Goal: Task Accomplishment & Management: Manage account settings

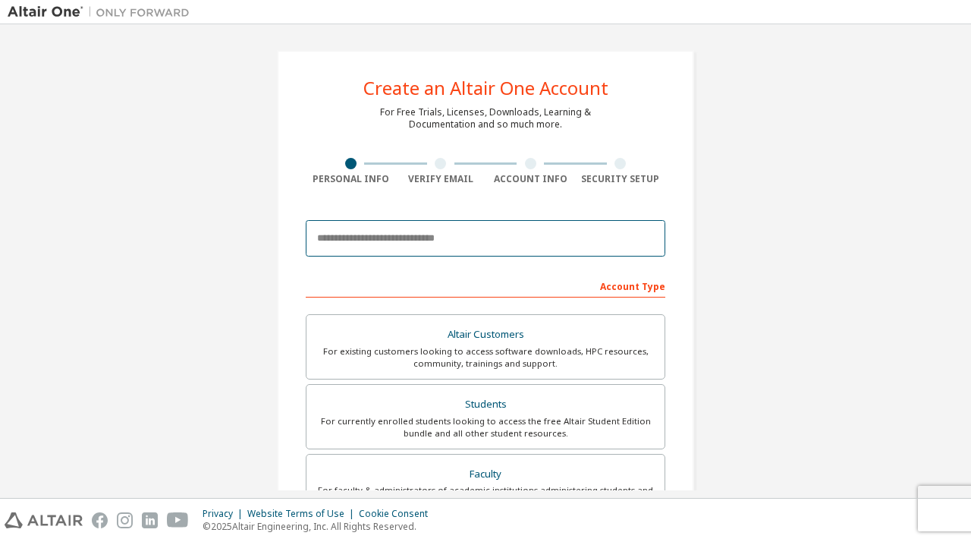
click at [456, 247] on input "email" at bounding box center [486, 238] width 360 height 36
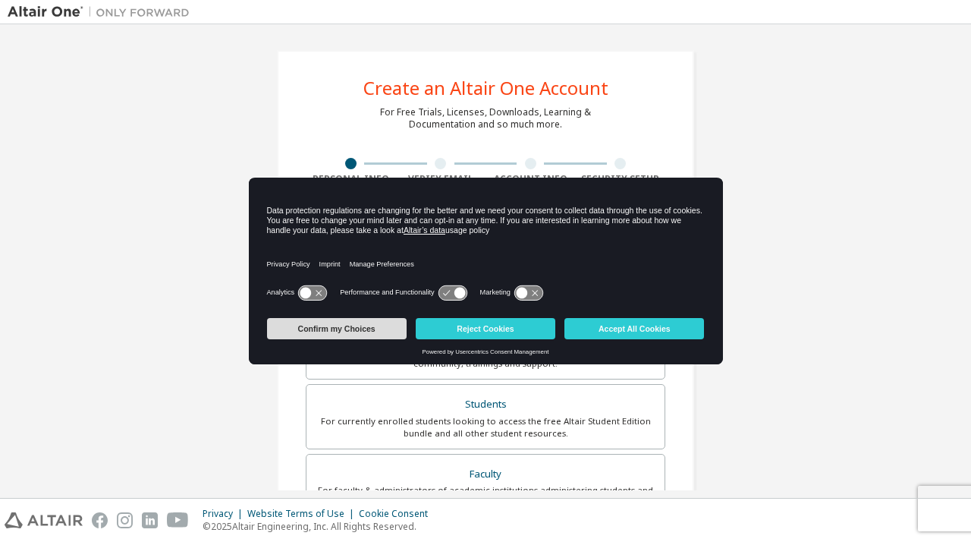
click at [337, 329] on button "Confirm my Choices" at bounding box center [337, 328] width 140 height 21
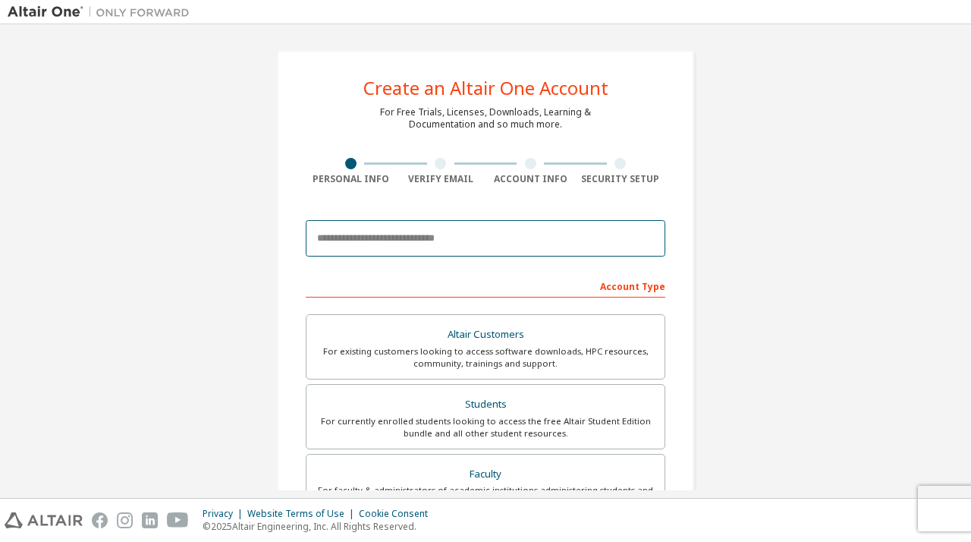
click at [403, 239] on input "email" at bounding box center [486, 238] width 360 height 36
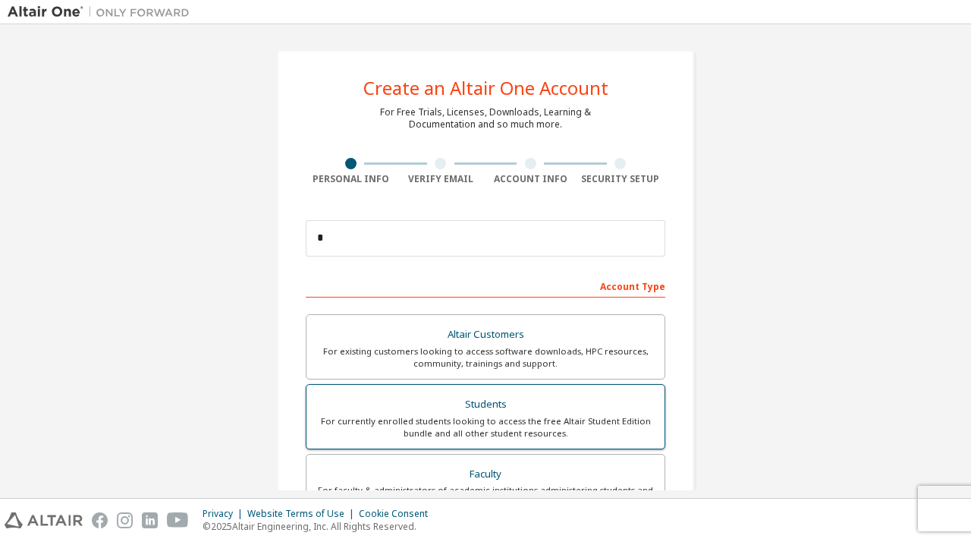
click at [458, 423] on div "For currently enrolled students looking to access the free Altair Student Editi…" at bounding box center [486, 427] width 340 height 24
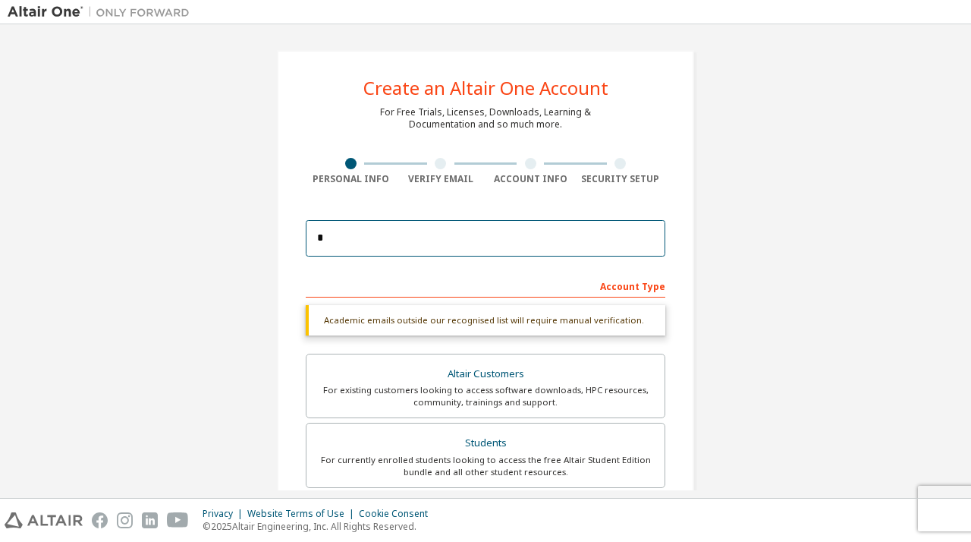
click at [417, 242] on input "*" at bounding box center [486, 238] width 360 height 36
type input "**********"
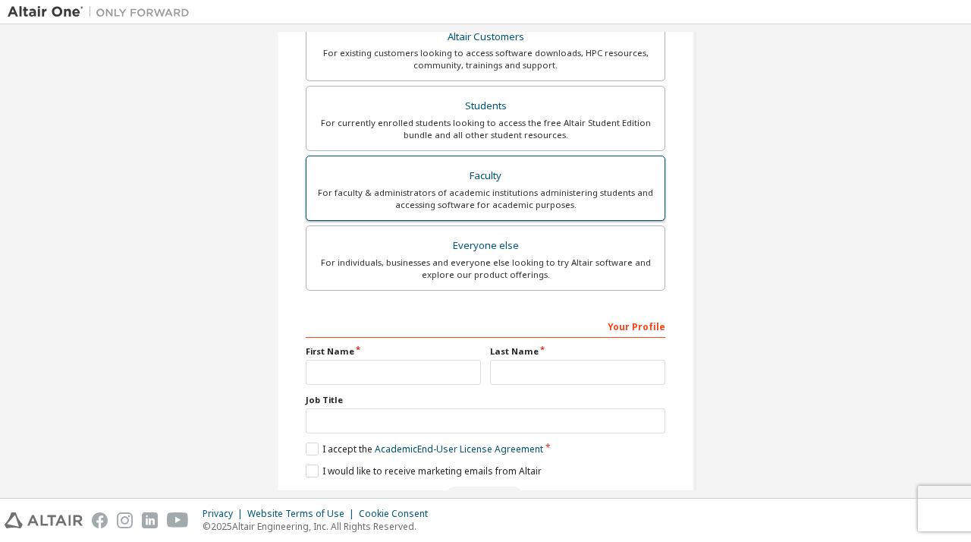
scroll to position [357, 0]
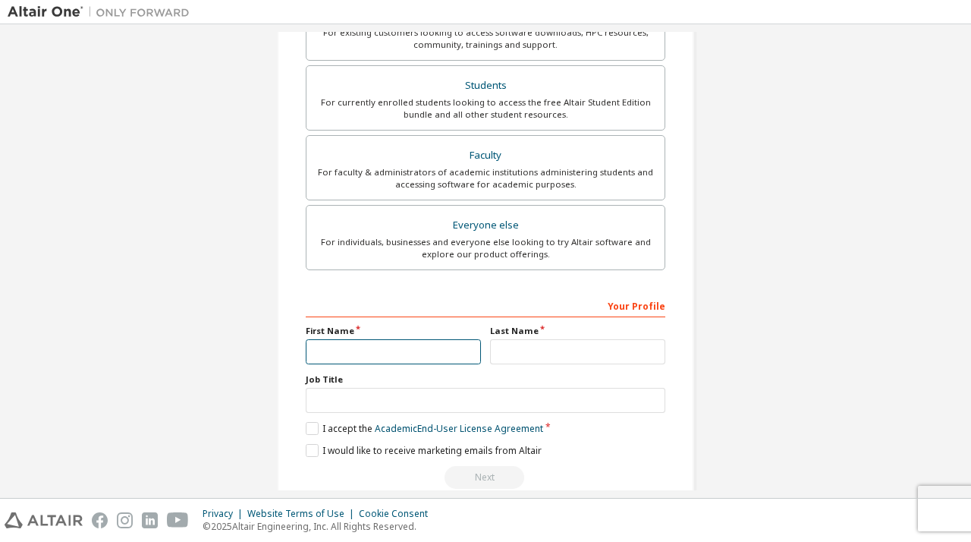
click at [393, 347] on input "text" at bounding box center [393, 351] width 175 height 25
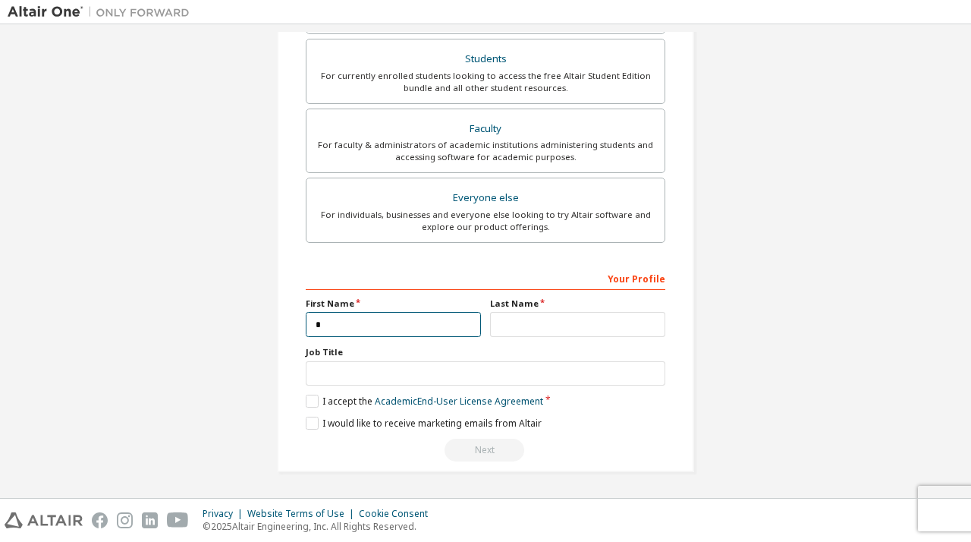
scroll to position [318, 0]
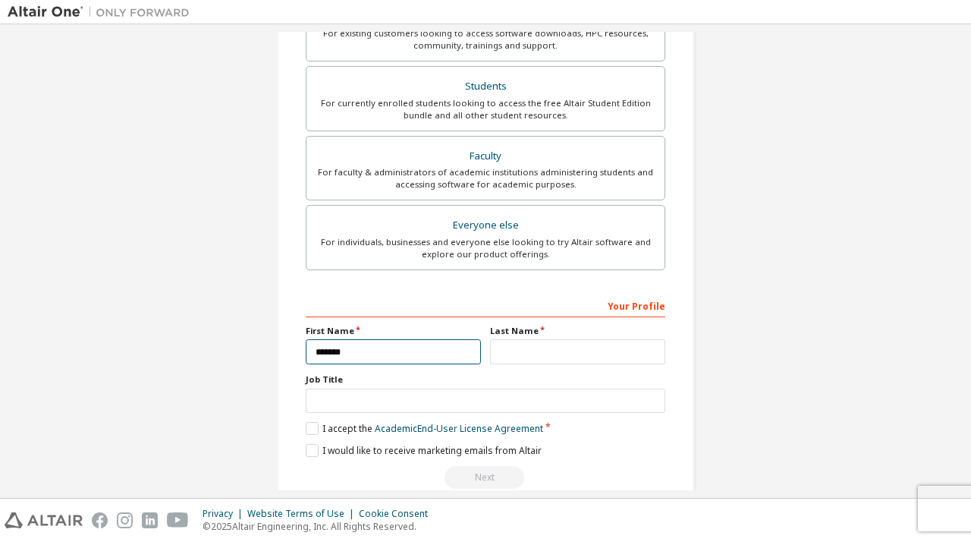
type input "*******"
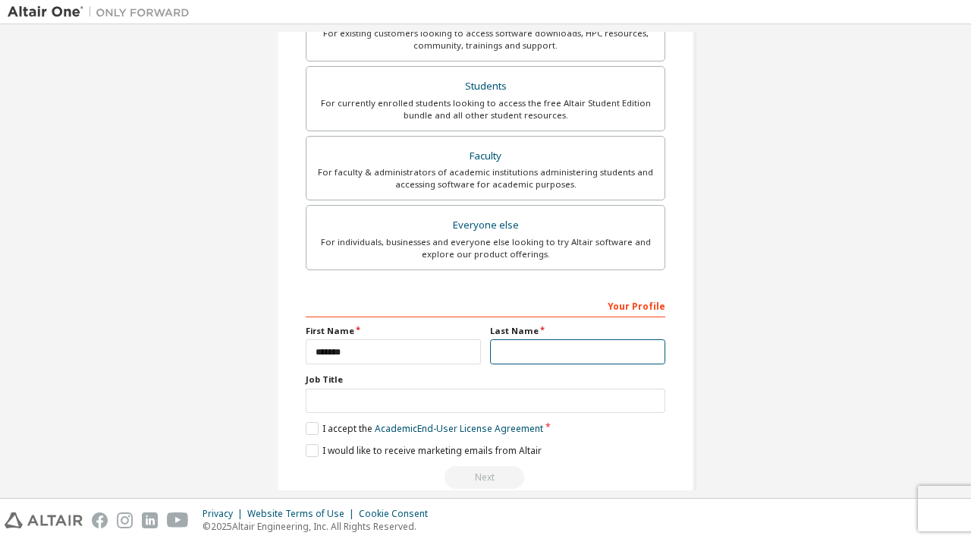
click at [517, 357] on input "text" at bounding box center [577, 351] width 175 height 25
type input "*******"
click at [307, 433] on label "I accept the Academic End-User License Agreement" at bounding box center [424, 428] width 237 height 13
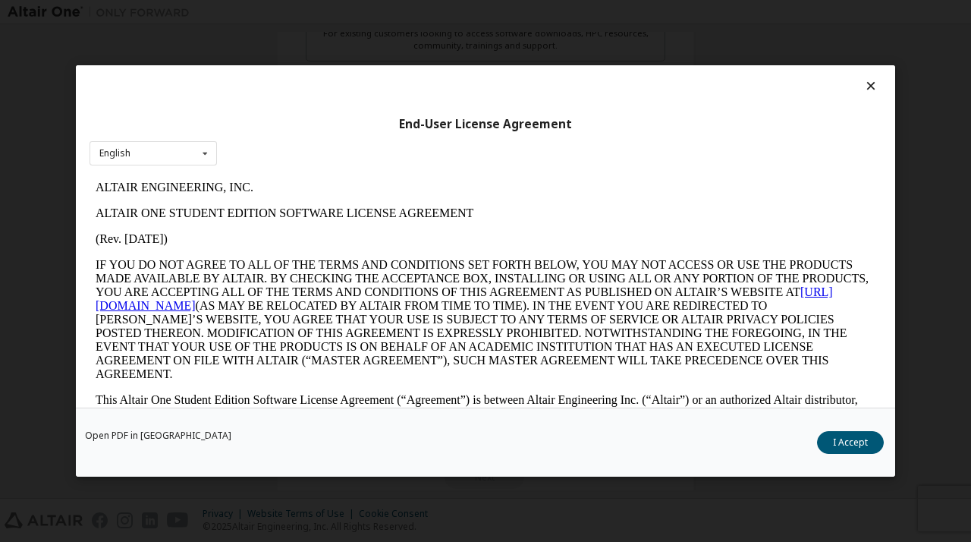
scroll to position [0, 0]
click at [863, 438] on button "I Accept" at bounding box center [850, 442] width 67 height 23
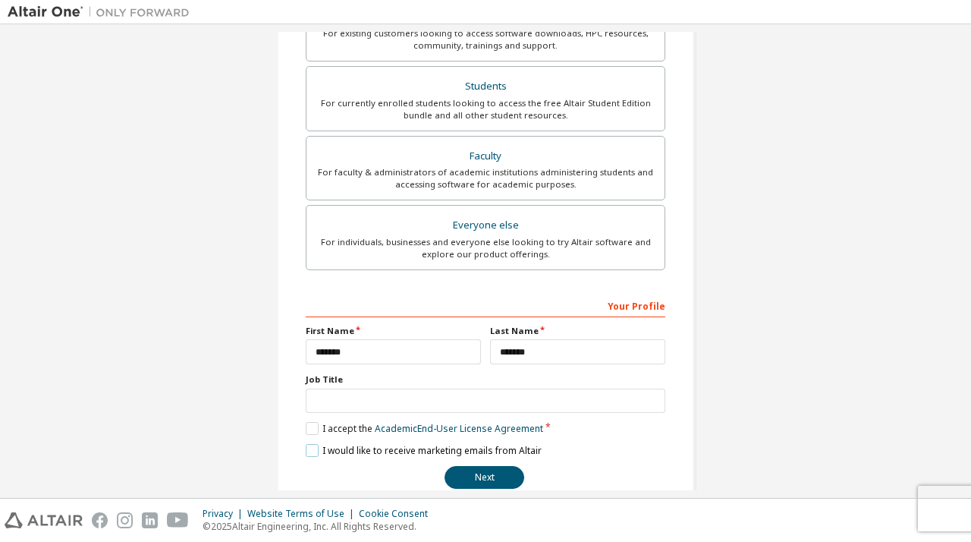
click at [307, 451] on label "I would like to receive marketing emails from Altair" at bounding box center [424, 450] width 236 height 13
click at [306, 454] on label "I would like to receive marketing emails from Altair" at bounding box center [424, 450] width 236 height 13
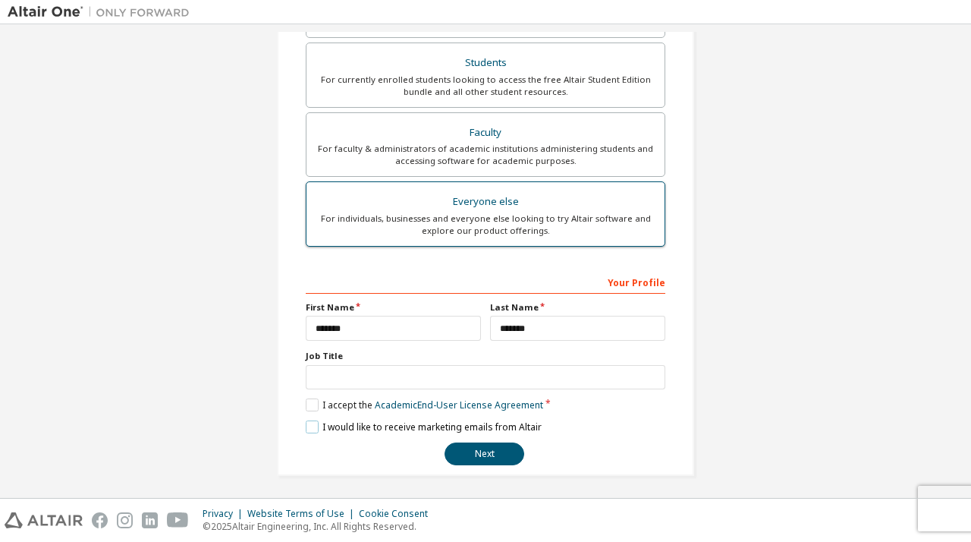
scroll to position [345, 0]
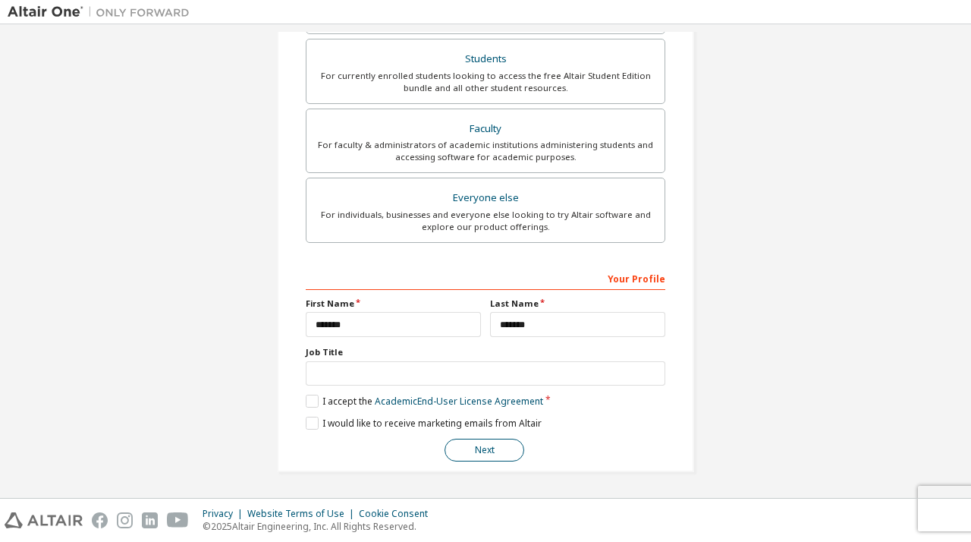
click at [472, 452] on button "Next" at bounding box center [485, 449] width 80 height 23
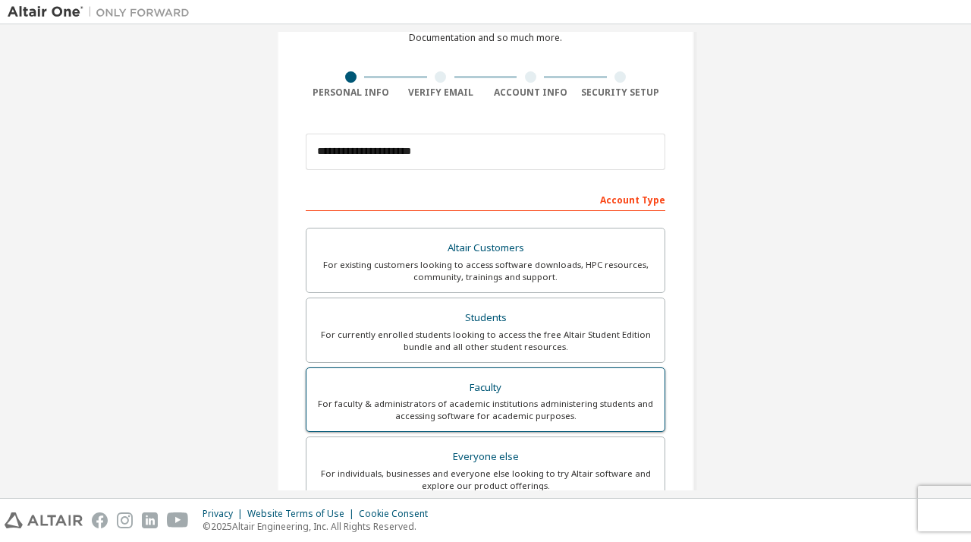
scroll to position [0, 0]
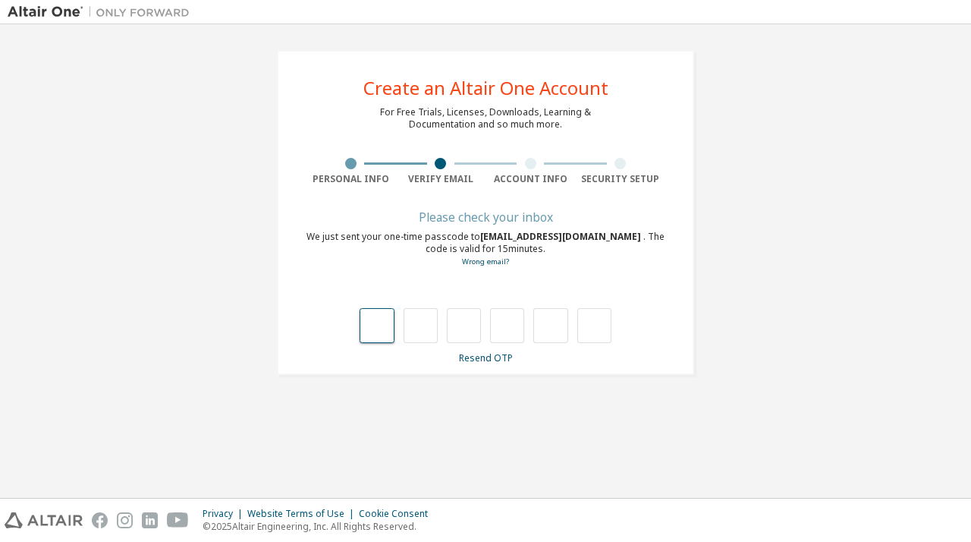
type input "*"
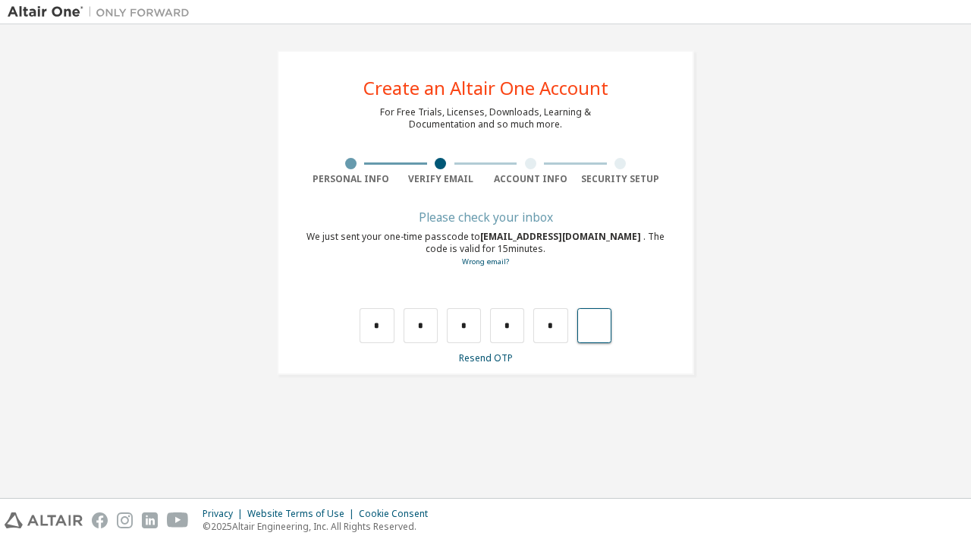
type input "*"
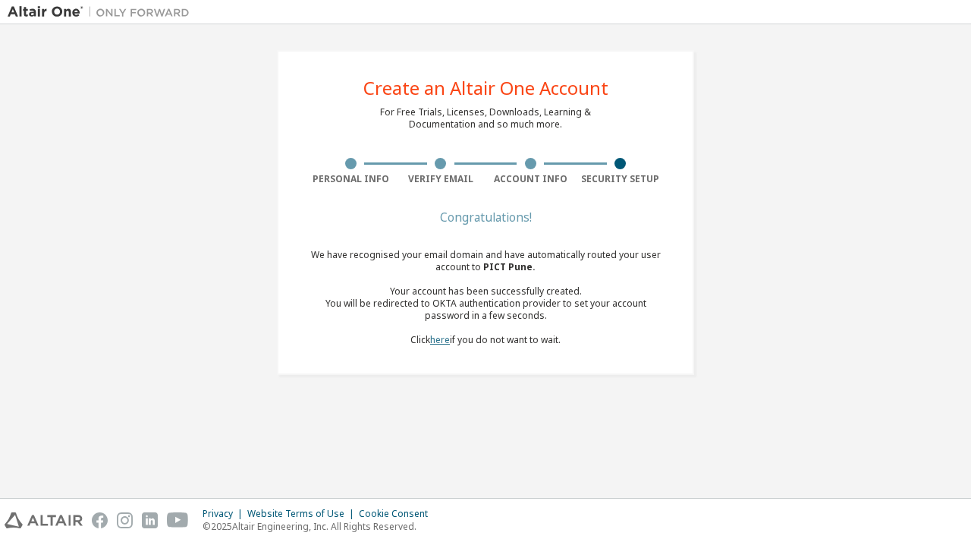
click at [437, 342] on link "here" at bounding box center [440, 339] width 20 height 13
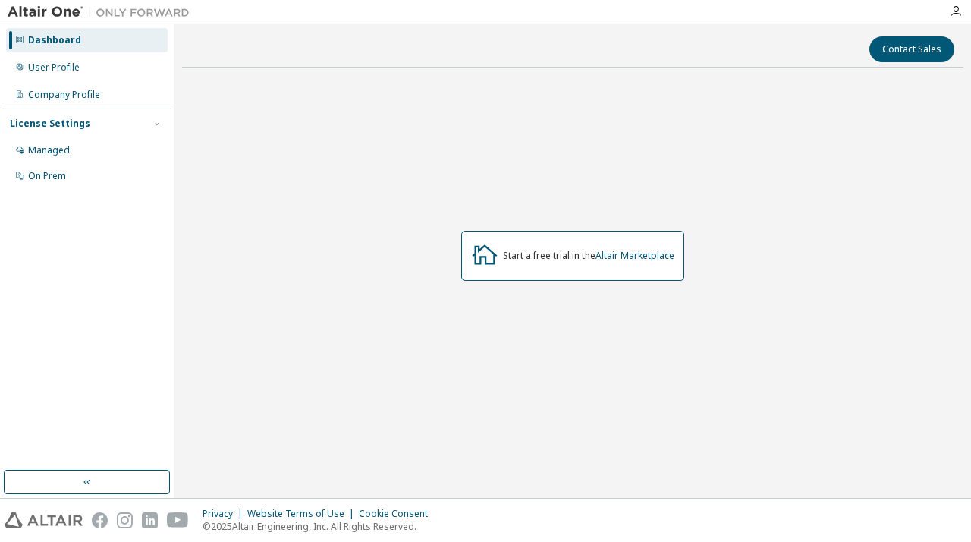
click at [541, 269] on div "Start a free trial in the Altair Marketplace" at bounding box center [572, 256] width 223 height 50
click at [556, 250] on div "Start a free trial in the Altair Marketplace" at bounding box center [588, 256] width 171 height 12
click at [484, 250] on icon at bounding box center [484, 253] width 27 height 27
click at [532, 253] on div "Start a free trial in the Altair Marketplace" at bounding box center [588, 256] width 171 height 12
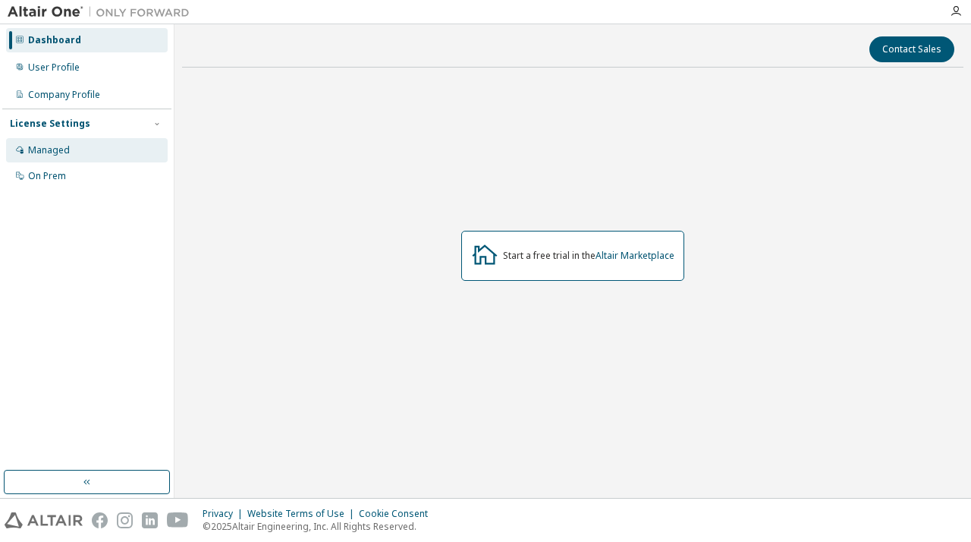
click at [80, 152] on div "Managed" at bounding box center [87, 150] width 162 height 24
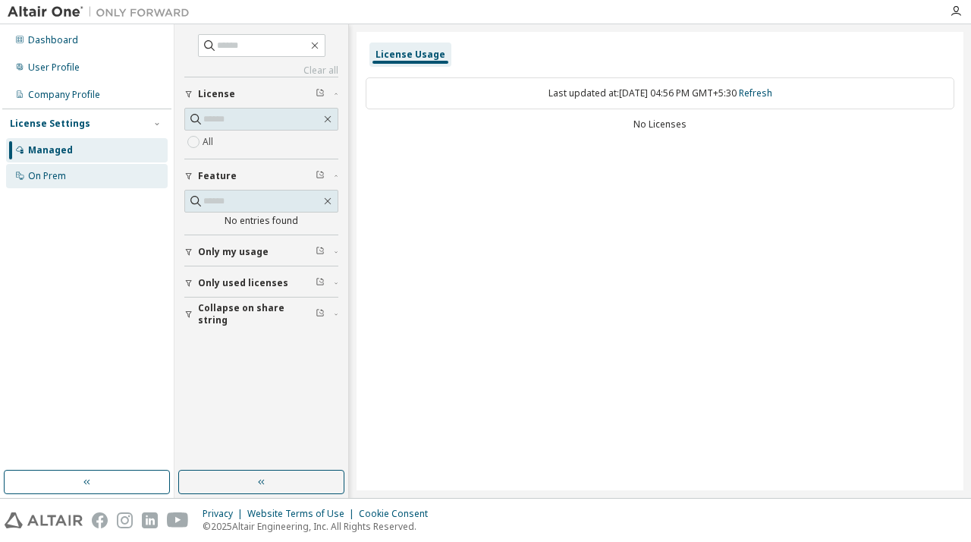
click at [42, 177] on div "On Prem" at bounding box center [47, 176] width 38 height 12
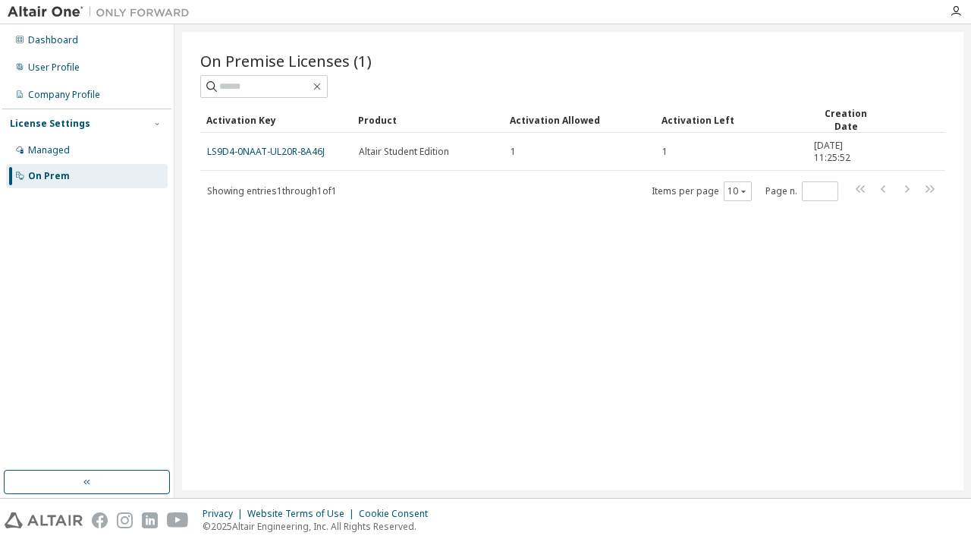
click at [23, 14] on img at bounding box center [103, 12] width 190 height 15
click at [71, 14] on img at bounding box center [103, 12] width 190 height 15
click at [146, 14] on img at bounding box center [103, 12] width 190 height 15
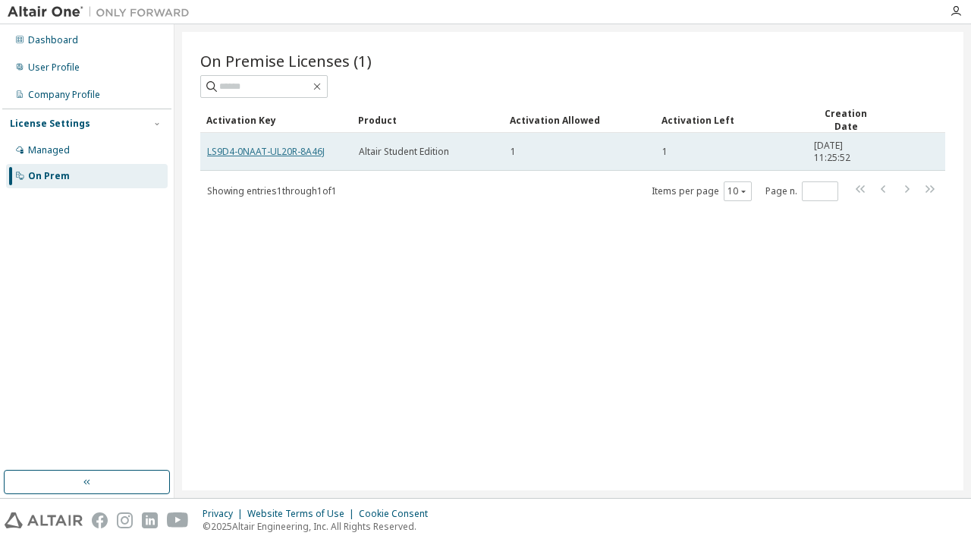
click at [260, 152] on link "LS9D4-0NAAT-UL20R-8A46J" at bounding box center [266, 151] width 118 height 13
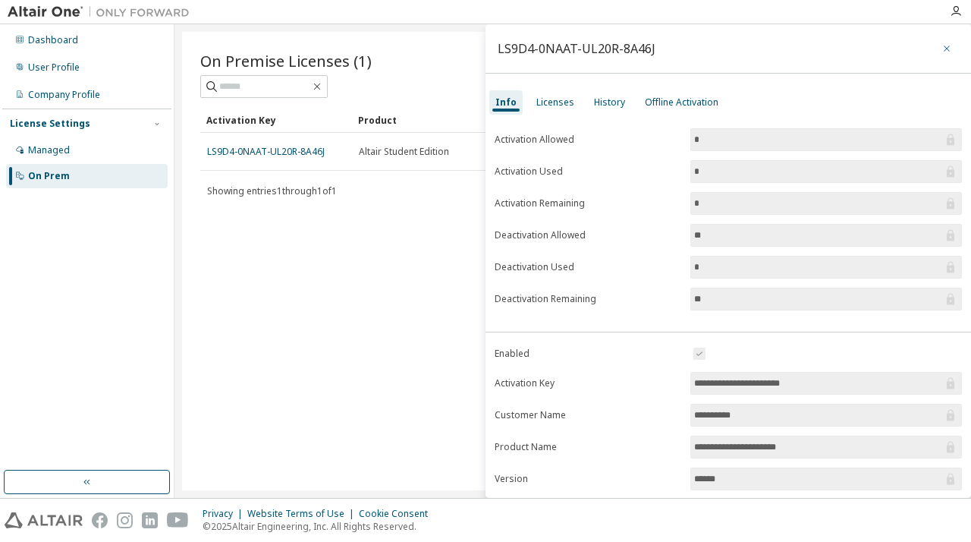
click at [939, 41] on button "button" at bounding box center [947, 48] width 24 height 24
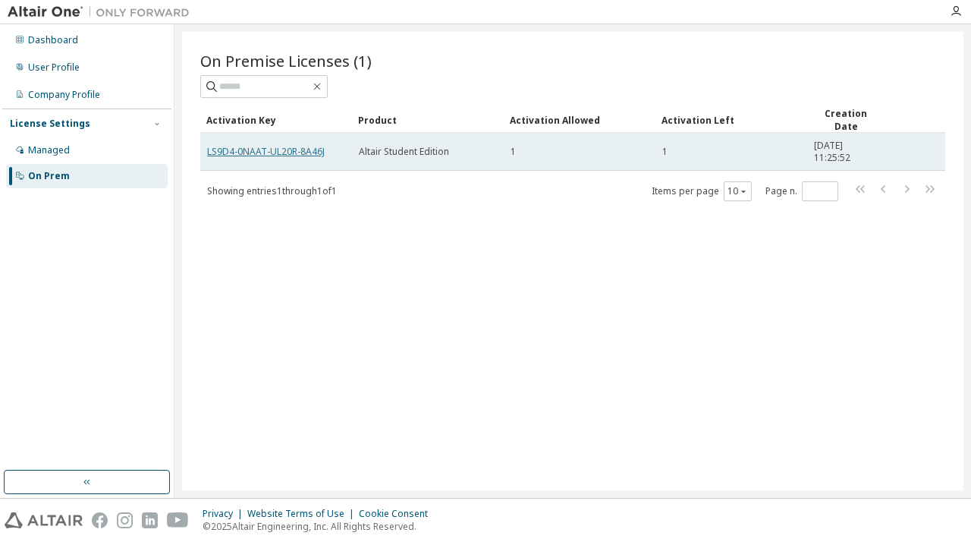
click at [234, 148] on link "LS9D4-0NAAT-UL20R-8A46J" at bounding box center [266, 151] width 118 height 13
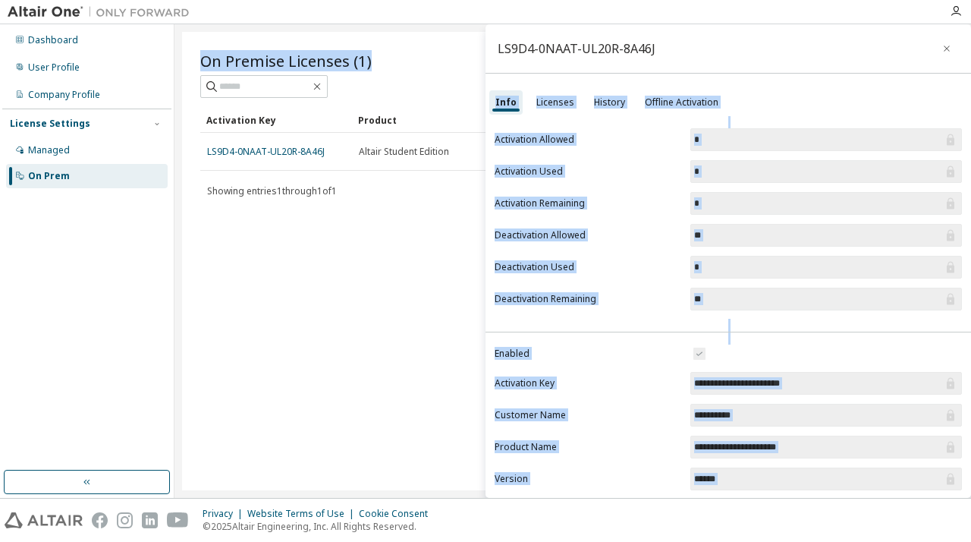
drag, startPoint x: 653, startPoint y: 46, endPoint x: 485, endPoint y: 46, distance: 168.4
click at [485, 46] on main "**********" at bounding box center [572, 260] width 797 height 473
click at [628, 59] on div "LS9D4-0NAAT-UL20R-8A46J" at bounding box center [729, 48] width 486 height 49
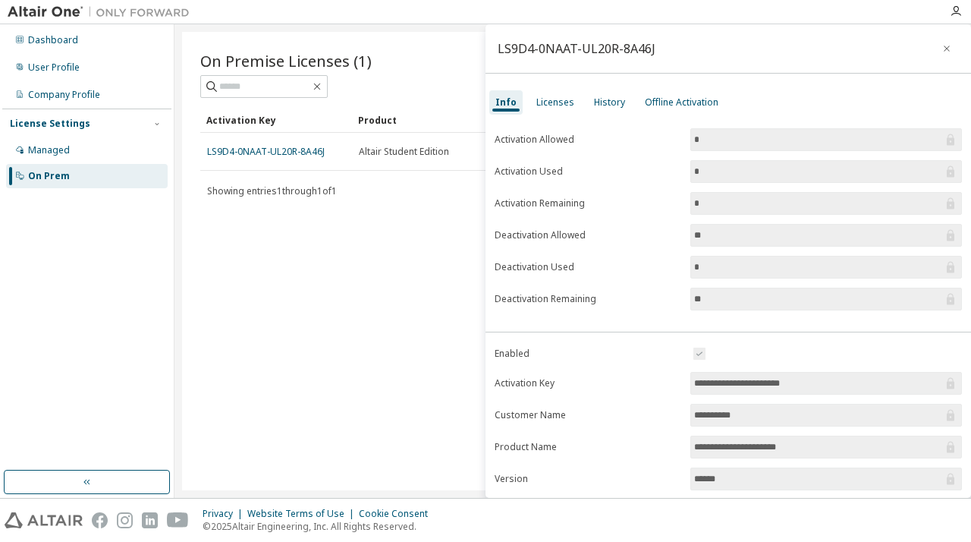
click at [652, 52] on div "LS9D4-0NAAT-UL20R-8A46J" at bounding box center [729, 48] width 486 height 49
drag, startPoint x: 649, startPoint y: 49, endPoint x: 599, endPoint y: 49, distance: 50.8
click at [599, 49] on div "LS9D4-0NAAT-UL20R-8A46J" at bounding box center [577, 48] width 158 height 12
drag, startPoint x: 653, startPoint y: 49, endPoint x: 497, endPoint y: 41, distance: 156.5
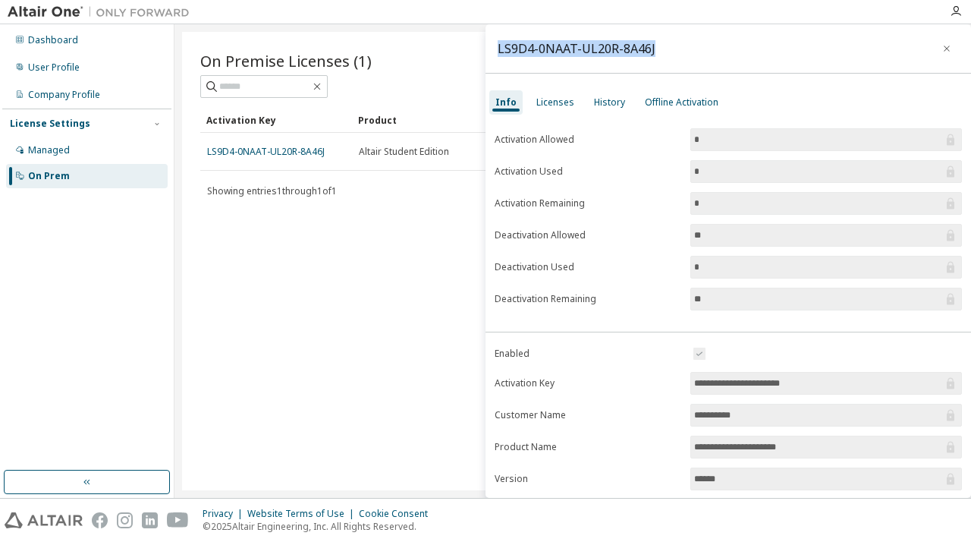
click at [497, 41] on div "LS9D4-0NAAT-UL20R-8A46J" at bounding box center [729, 48] width 486 height 49
copy div "LS9D4-0NAAT-UL20R-8A46J"
click at [942, 39] on button "button" at bounding box center [947, 48] width 24 height 24
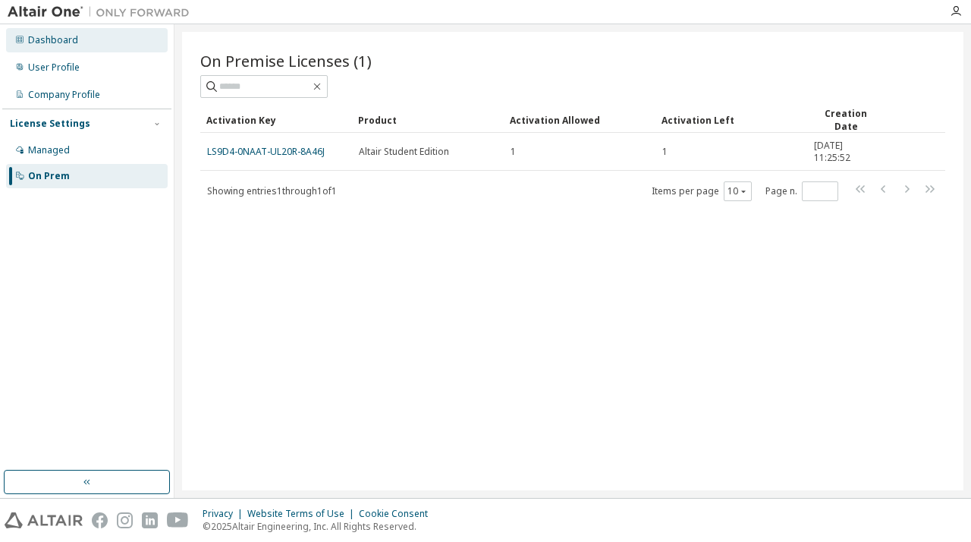
click at [37, 46] on div "Dashboard" at bounding box center [87, 40] width 162 height 24
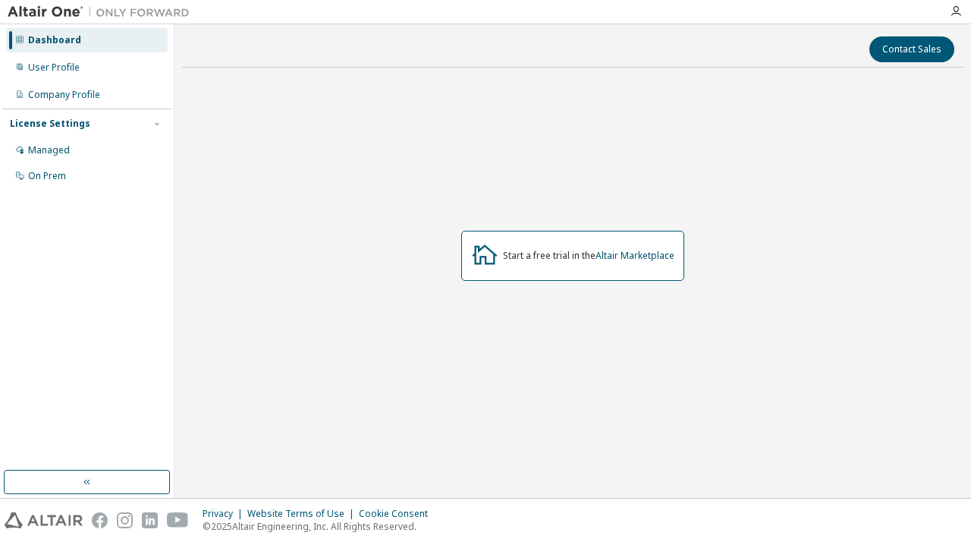
click at [489, 252] on icon at bounding box center [484, 253] width 27 height 27
click at [481, 259] on icon at bounding box center [484, 253] width 27 height 27
click at [77, 473] on button "button" at bounding box center [87, 482] width 166 height 24
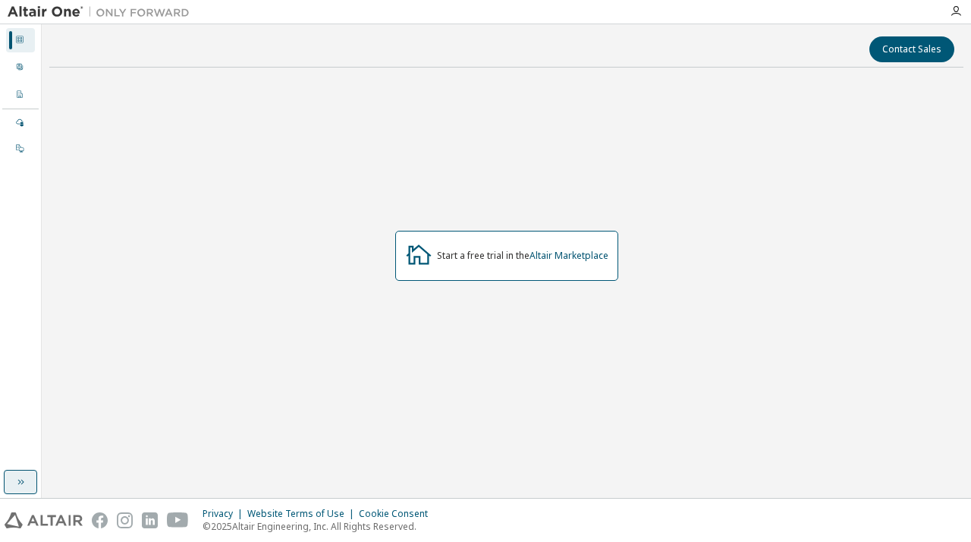
click at [33, 482] on button "button" at bounding box center [20, 482] width 33 height 24
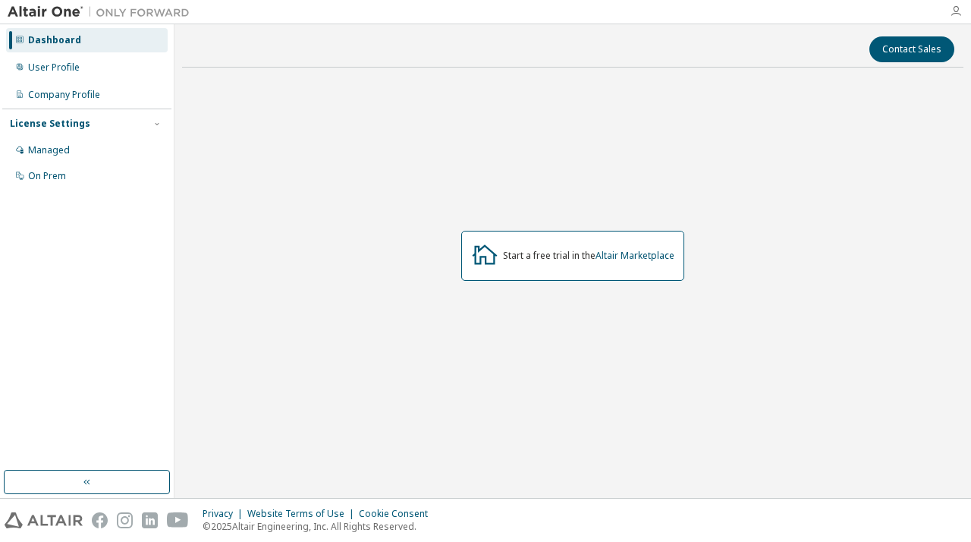
click at [951, 8] on icon "button" at bounding box center [956, 11] width 12 height 12
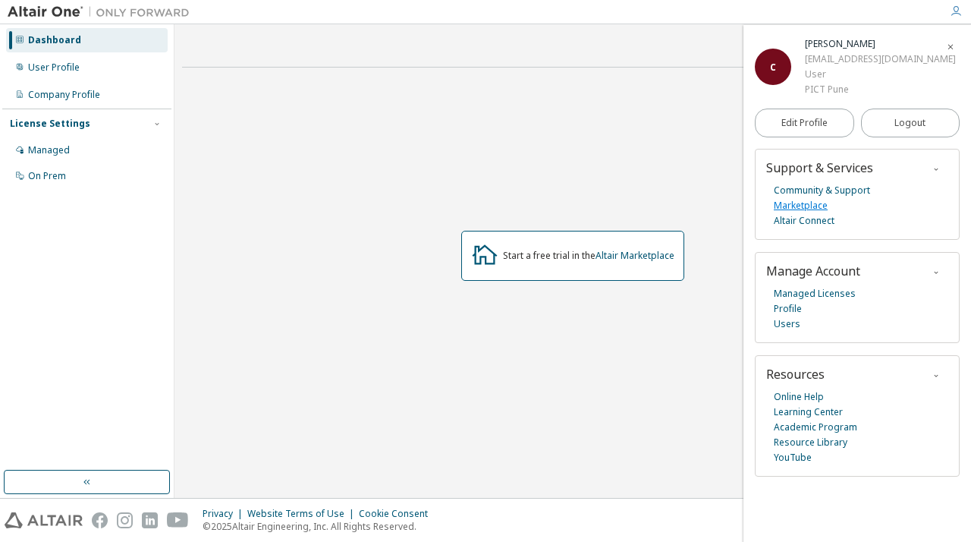
click at [803, 207] on link "Marketplace" at bounding box center [801, 205] width 54 height 15
